Goal: Task Accomplishment & Management: Complete application form

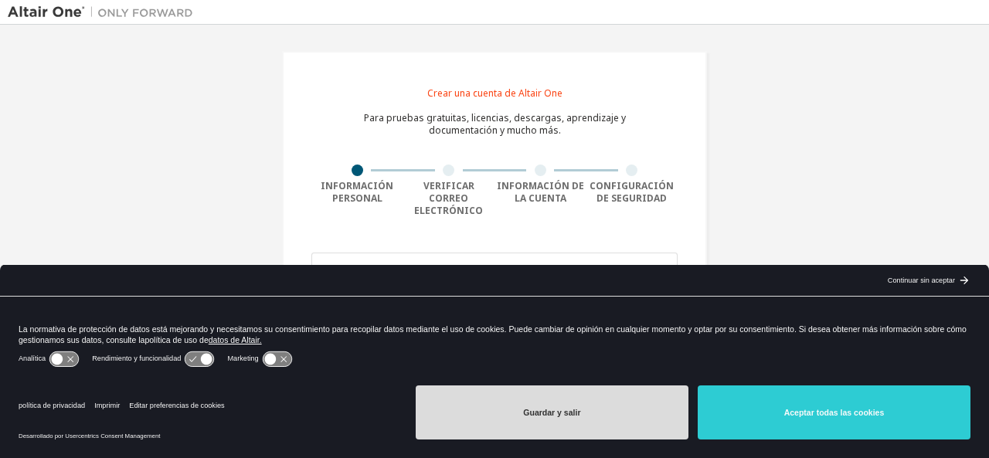
click at [601, 409] on button "Guardar y salir" at bounding box center [552, 412] width 273 height 54
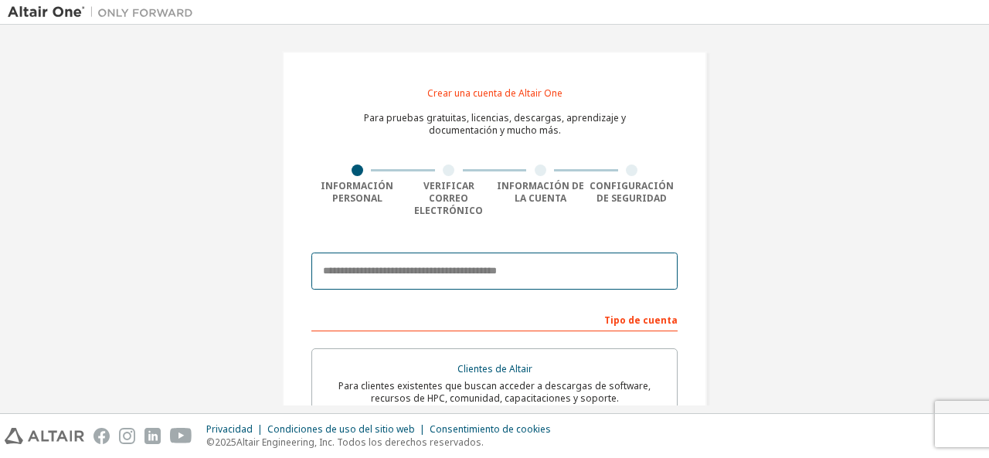
click at [462, 258] on input "email" at bounding box center [494, 271] width 366 height 37
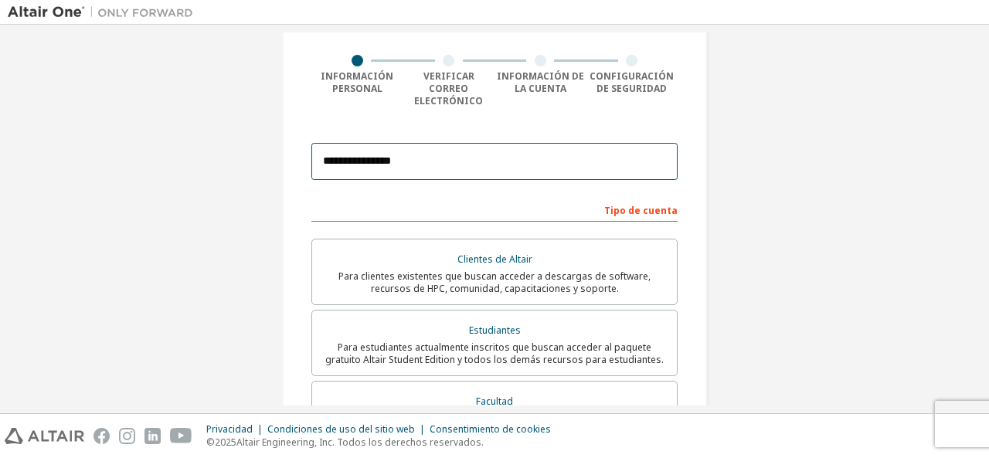
scroll to position [110, 0]
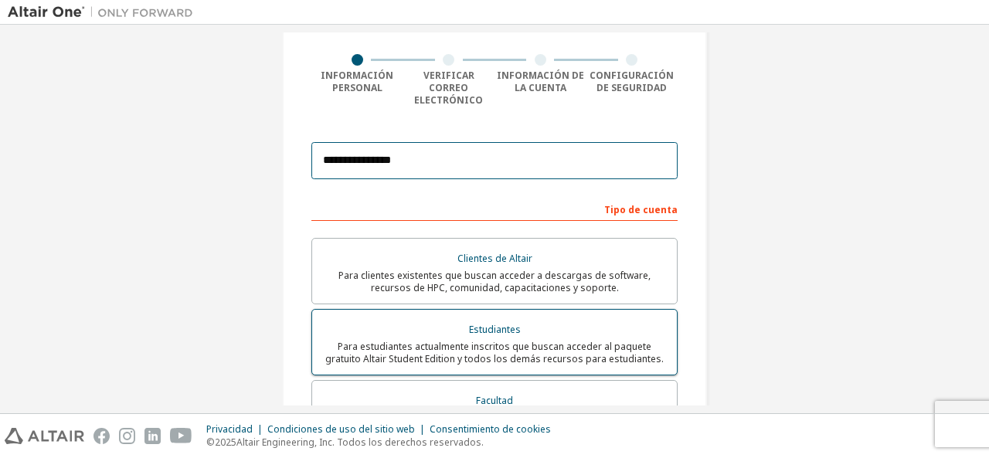
type input "**********"
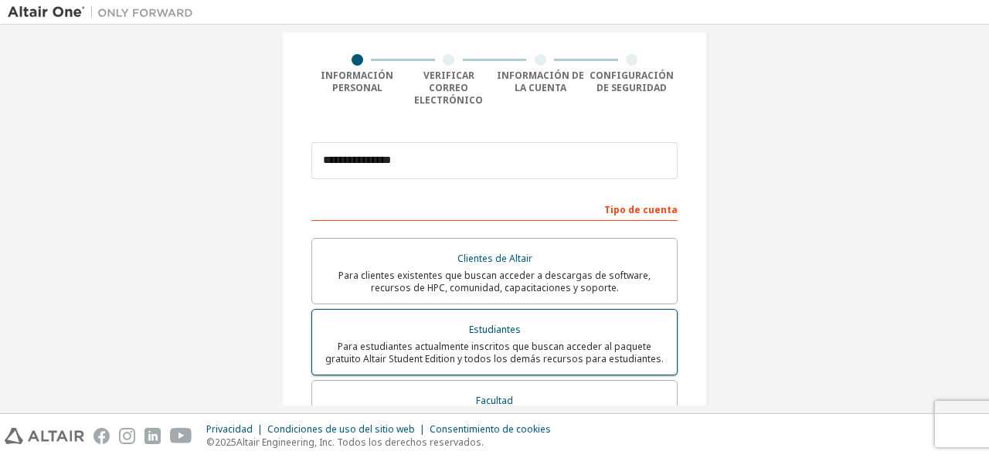
click at [540, 340] on font "Para estudiantes actualmente inscritos que buscan acceder al paquete gratuito A…" at bounding box center [494, 352] width 338 height 25
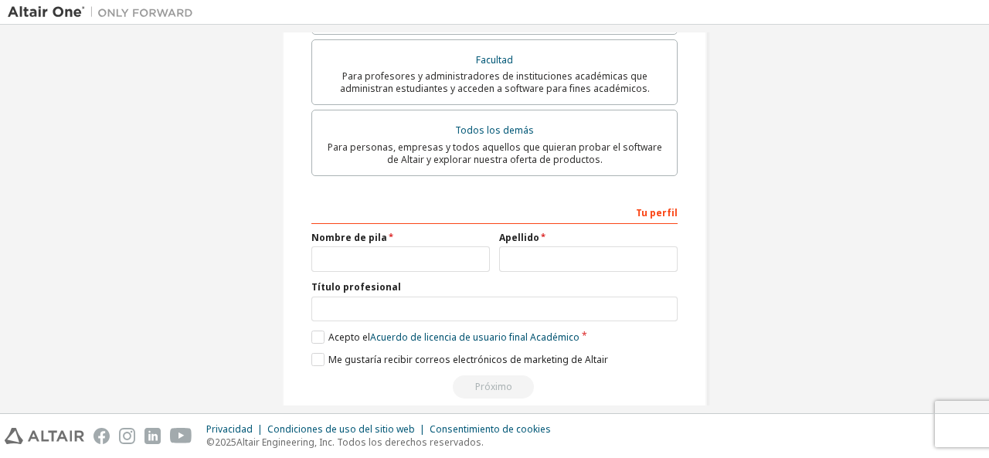
scroll to position [463, 0]
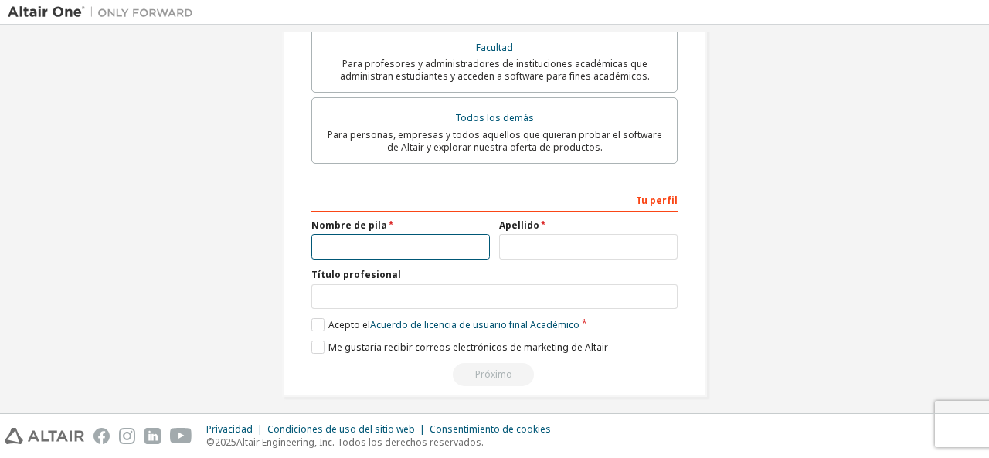
click at [438, 243] on input "text" at bounding box center [400, 246] width 178 height 25
type input "**********"
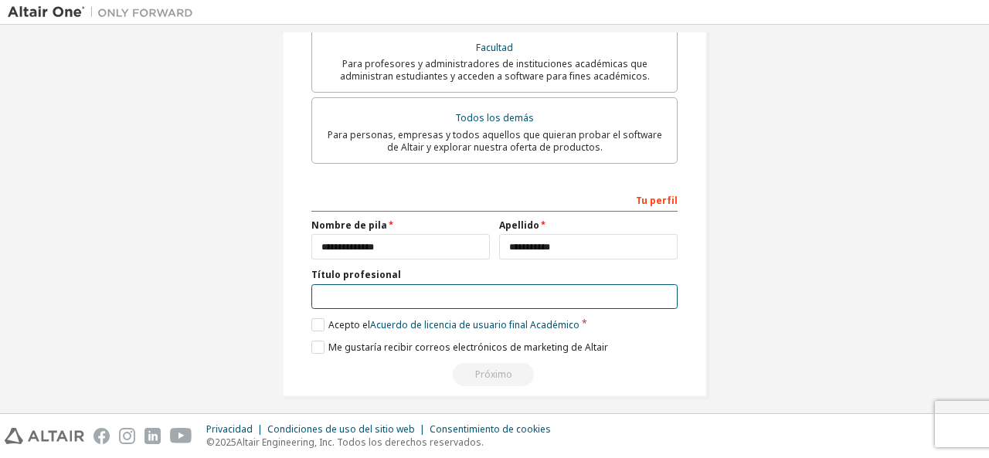
click at [415, 288] on input "text" at bounding box center [494, 296] width 366 height 25
type input "**********"
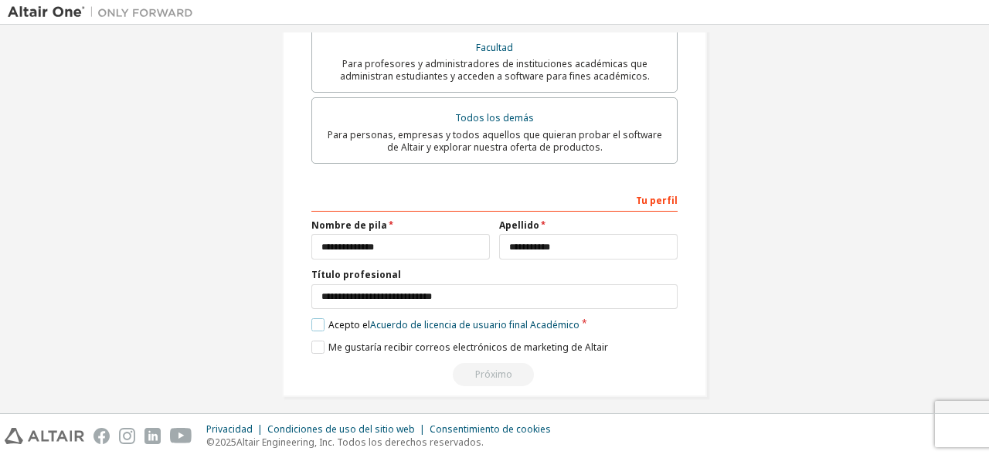
click at [315, 318] on label "Acepto el Acuerdo de licencia de usuario final Académico" at bounding box center [445, 324] width 268 height 13
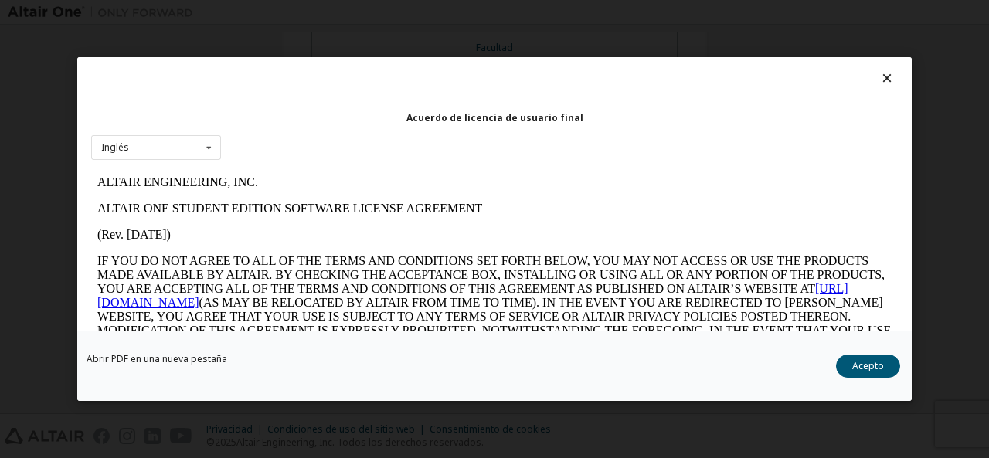
scroll to position [0, 0]
click at [210, 144] on icon at bounding box center [208, 147] width 19 height 24
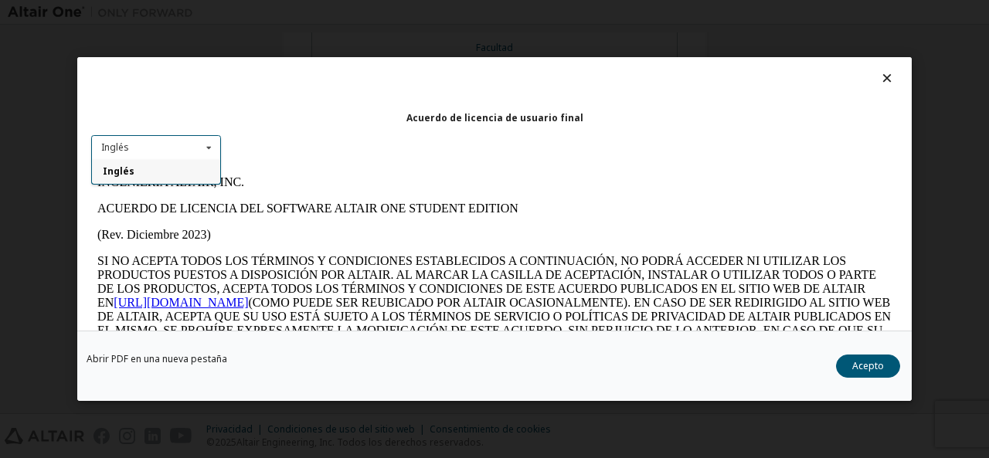
click at [211, 146] on icon at bounding box center [208, 147] width 19 height 24
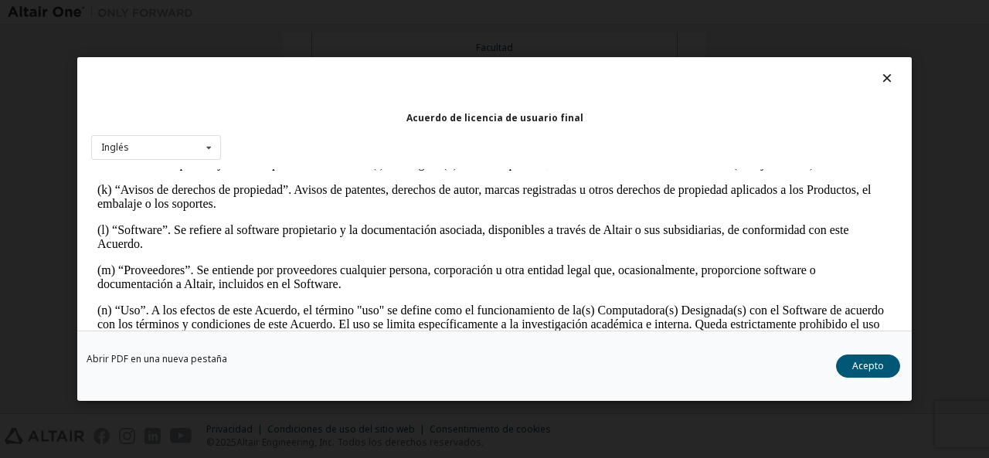
scroll to position [787, 0]
click at [871, 365] on font "Acepto" at bounding box center [868, 365] width 32 height 13
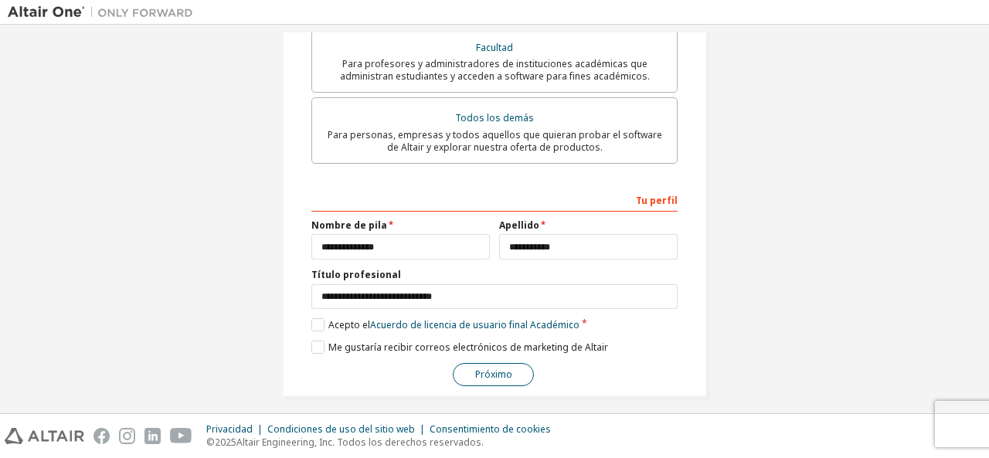
click at [509, 363] on button "Próximo" at bounding box center [493, 374] width 81 height 23
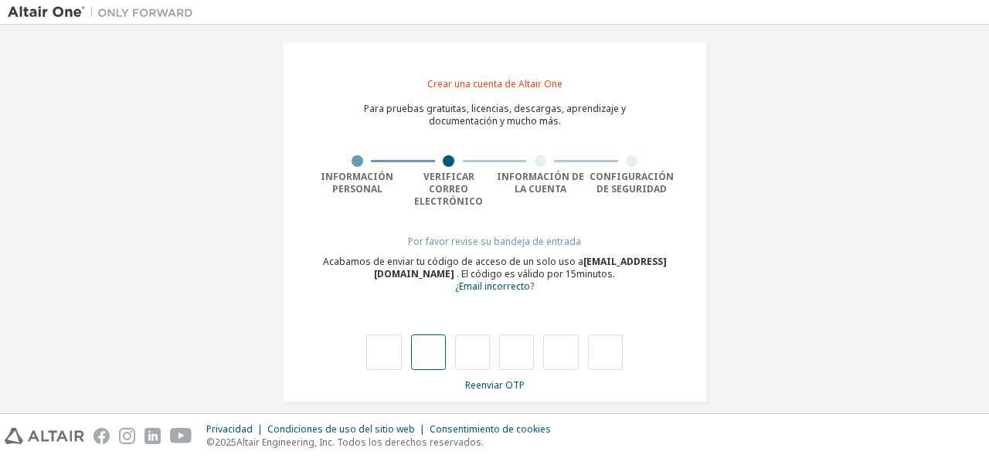
type input "*"
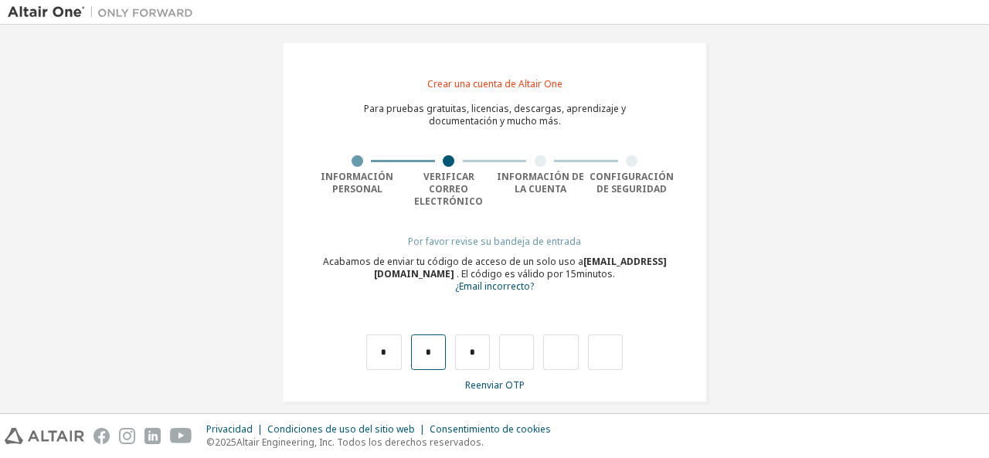
type input "*"
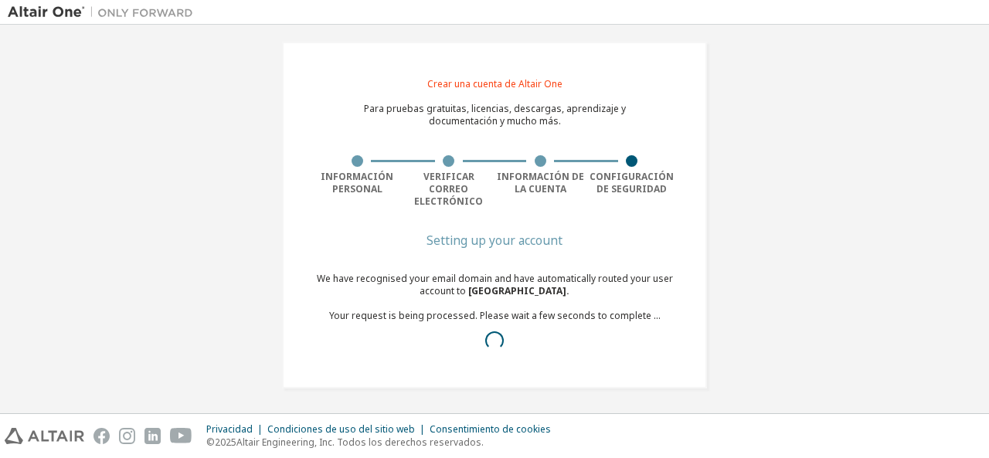
scroll to position [0, 0]
